Goal: Task Accomplishment & Management: Use online tool/utility

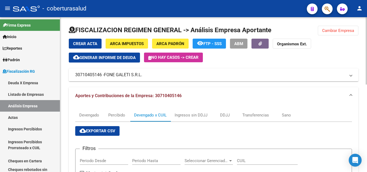
click at [328, 34] on button "Cambiar Empresa" at bounding box center [338, 31] width 41 height 10
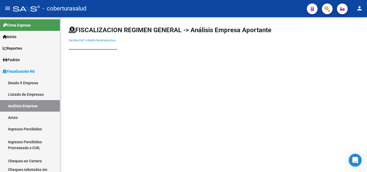
click at [98, 46] on input "Escriba CUIT o Razón Social para buscar" at bounding box center [93, 46] width 48 height 5
paste input "27201781405"
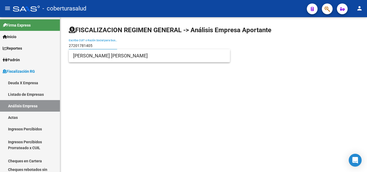
type input "27201781405"
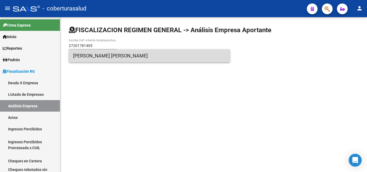
click at [92, 55] on span "[PERSON_NAME] [PERSON_NAME]" at bounding box center [149, 55] width 153 height 13
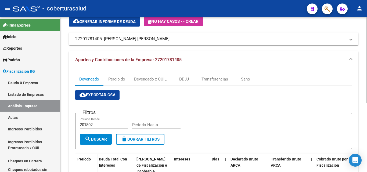
scroll to position [54, 0]
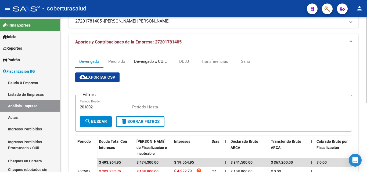
click at [152, 60] on div "Devengado x CUIL" at bounding box center [150, 62] width 33 height 6
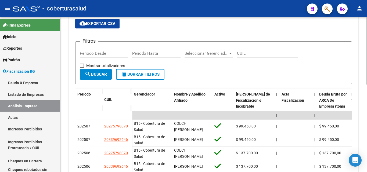
scroll to position [134, 0]
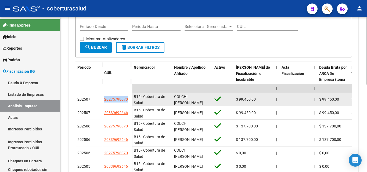
drag, startPoint x: 102, startPoint y: 99, endPoint x: 128, endPoint y: 98, distance: 26.1
click at [128, 98] on div "202507 20275798070" at bounding box center [103, 99] width 56 height 13
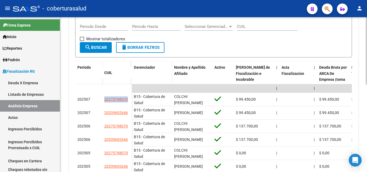
copy div "20275798070"
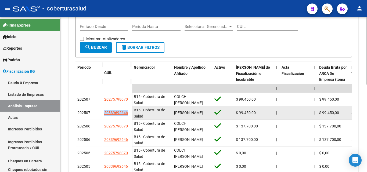
drag, startPoint x: 129, startPoint y: 113, endPoint x: 103, endPoint y: 115, distance: 25.9
click at [103, 115] on datatable-body-cell "20339692646" at bounding box center [117, 112] width 30 height 13
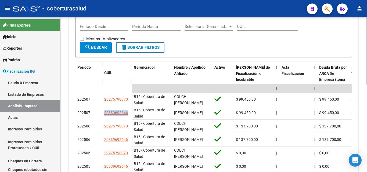
copy span "20339692646"
